Goal: Use online tool/utility: Utilize a website feature to perform a specific function

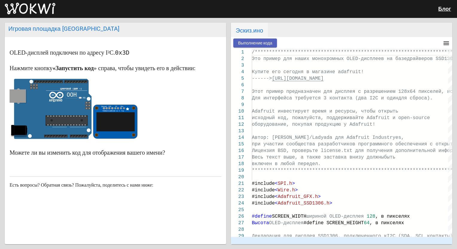
click at [247, 39] on button "Выполнение кода" at bounding box center [255, 43] width 44 height 9
click at [263, 238] on mat-expansion-panel-header "Запуск программы" at bounding box center [341, 240] width 221 height 7
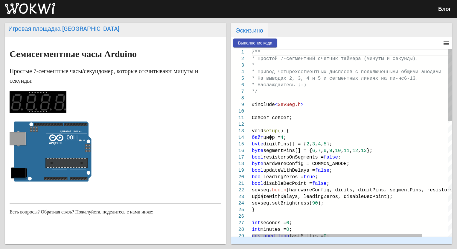
type textarea "SevSeg sevseg; void setup() { byte digits = 4; byte digitPins[] = {2, 3, 4, 5};…"
click at [295, 138] on div "байт цифр = 4 ;" at bounding box center [367, 138] width 231 height 7
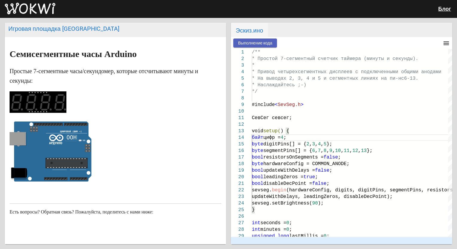
click at [264, 44] on span "Выполнение кода" at bounding box center [255, 43] width 34 height 5
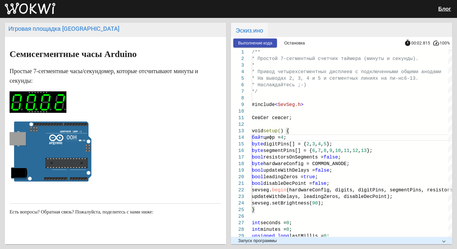
scroll to position [24, 0]
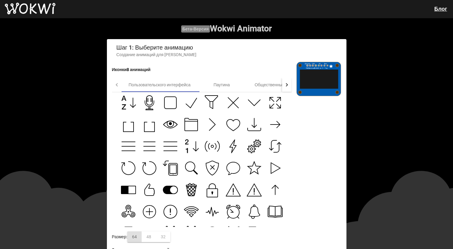
click at [254, 214] on icon at bounding box center [254, 212] width 11 height 10
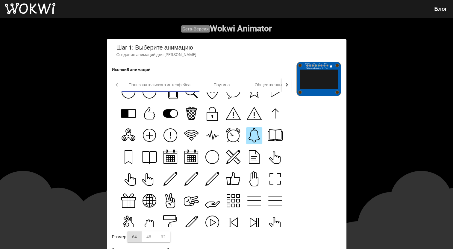
scroll to position [90, 0]
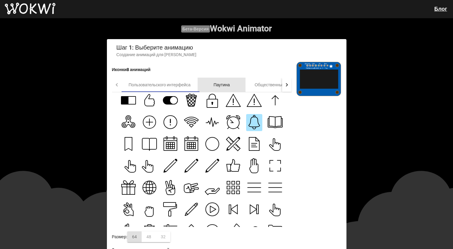
click at [219, 87] on font "Паутина" at bounding box center [221, 85] width 16 height 5
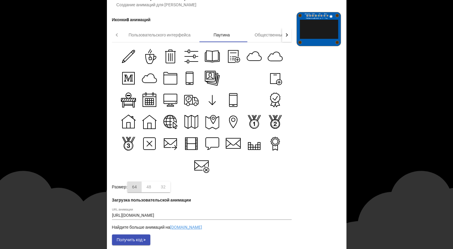
scroll to position [57, 0]
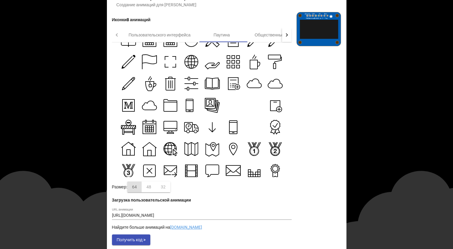
click at [163, 155] on icon at bounding box center [170, 149] width 15 height 15
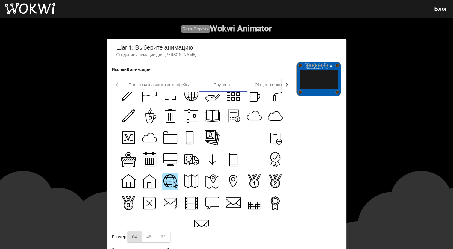
scroll to position [86, 0]
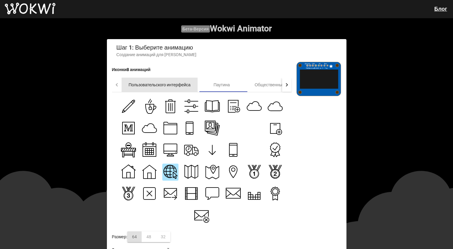
click at [167, 86] on font "Пользовательского интерфейса" at bounding box center [160, 85] width 62 height 5
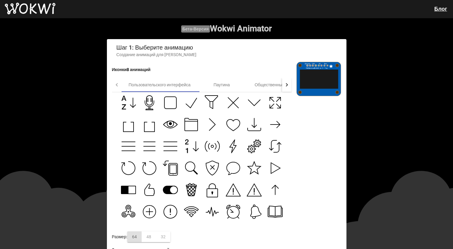
click at [255, 215] on icon at bounding box center [253, 212] width 15 height 15
click at [229, 215] on icon at bounding box center [233, 213] width 12 height 12
click at [246, 210] on icon at bounding box center [253, 212] width 15 height 15
type input "https://maxst.icons8.com/vue-static/landings/animated-icons/icons/bell/bell.json"
